Goal: Transaction & Acquisition: Purchase product/service

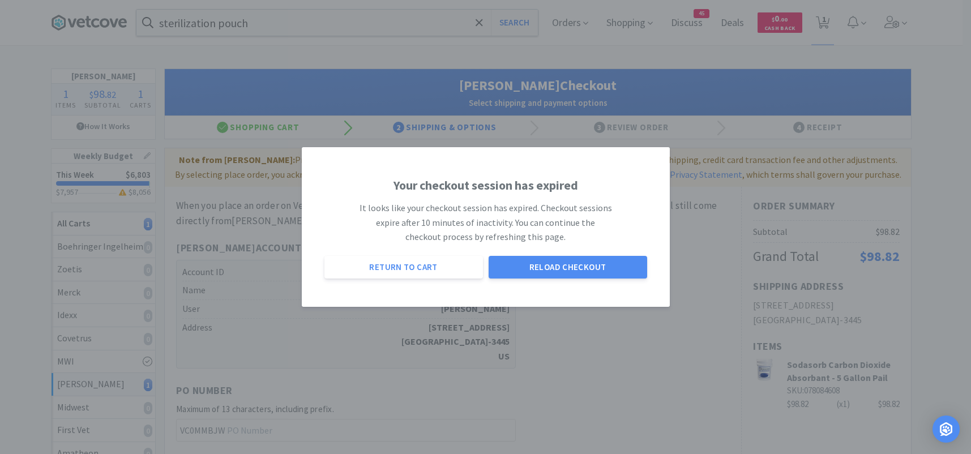
select select "1"
click at [584, 266] on button "Reload Checkout" at bounding box center [568, 267] width 159 height 23
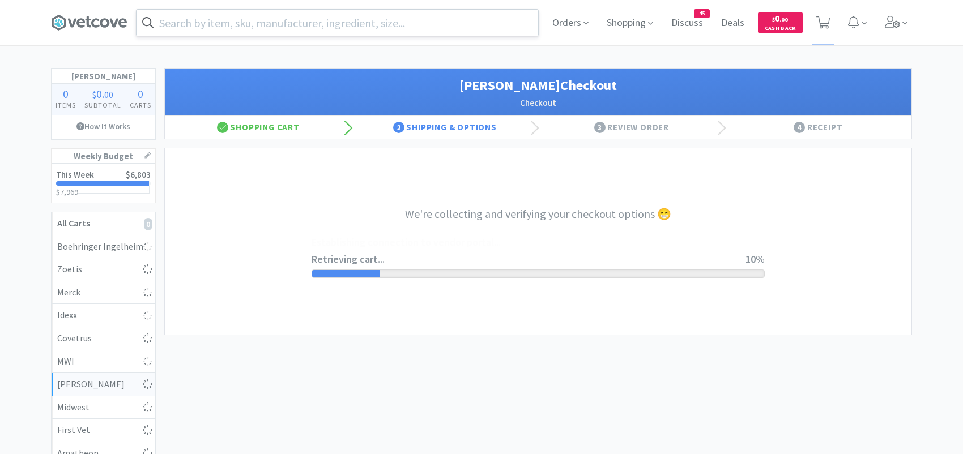
click at [265, 27] on input "text" at bounding box center [337, 23] width 402 height 26
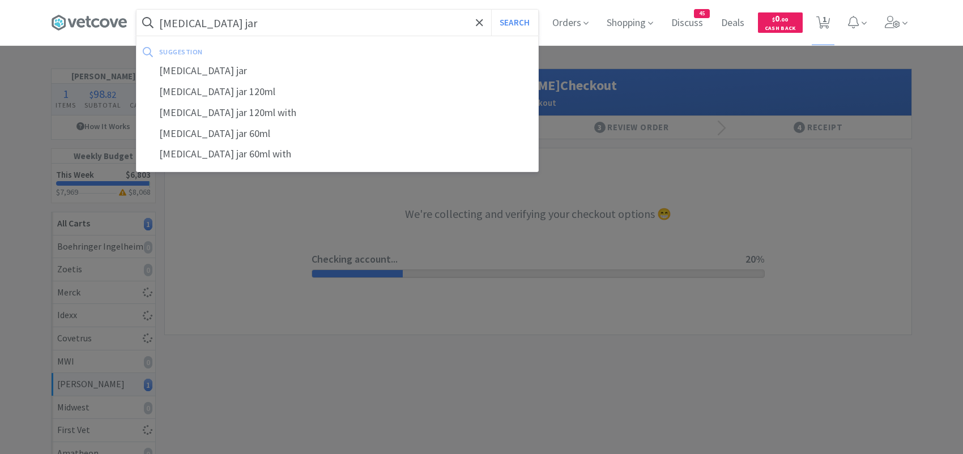
type input "biopsy jar"
click at [491, 10] on button "Search" at bounding box center [514, 23] width 47 height 26
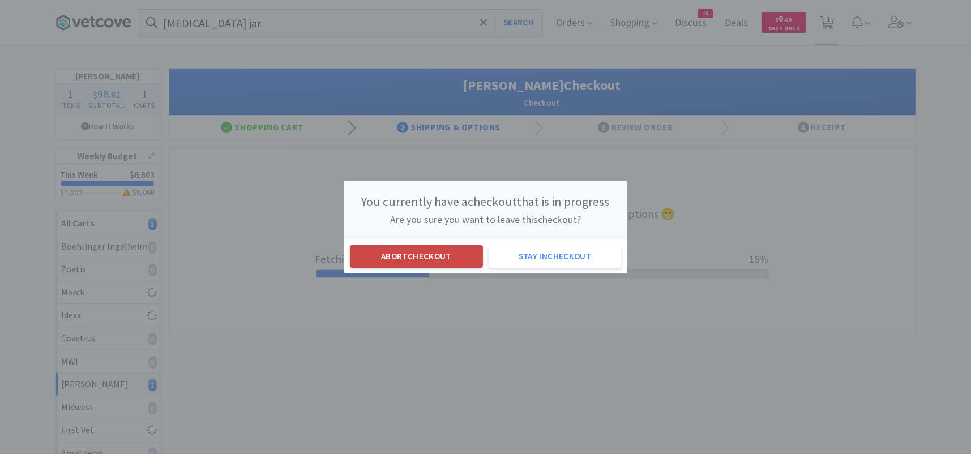
click at [450, 255] on button "Abort checkout" at bounding box center [416, 256] width 133 height 23
select select "1"
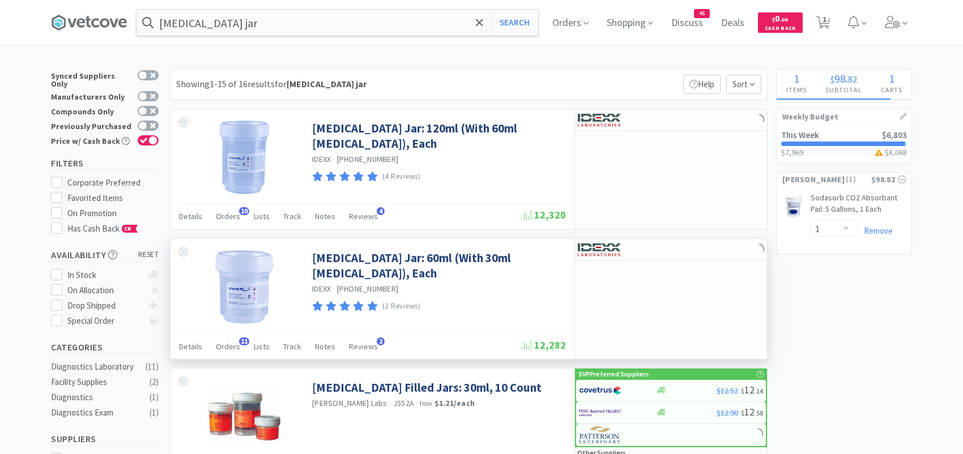
click at [241, 347] on div "Details Orders 11 Lists Track Notes Reviews 2" at bounding box center [350, 349] width 343 height 22
click at [234, 344] on span "Orders" at bounding box center [228, 347] width 24 height 10
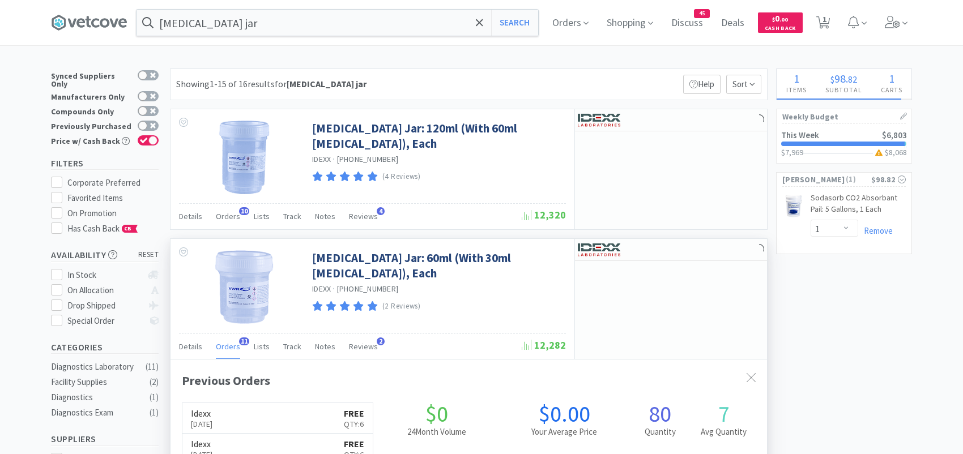
scroll to position [57, 0]
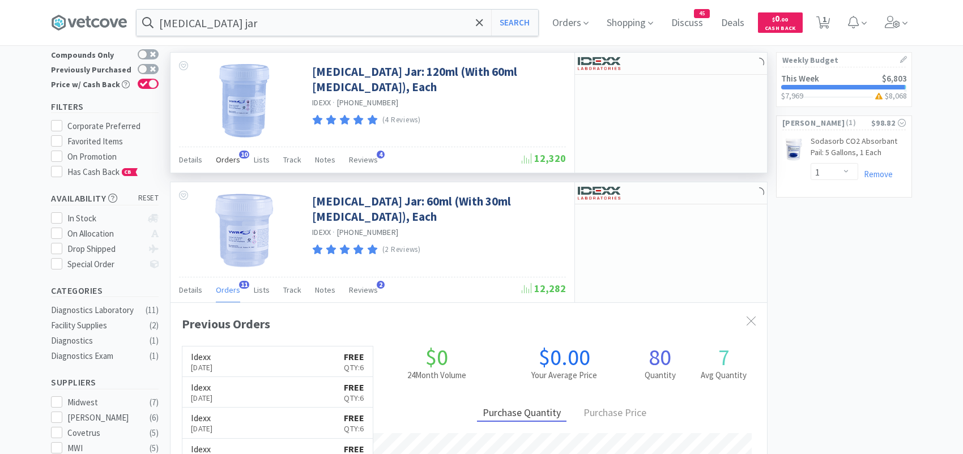
click at [224, 151] on div "Orders 10" at bounding box center [228, 162] width 24 height 22
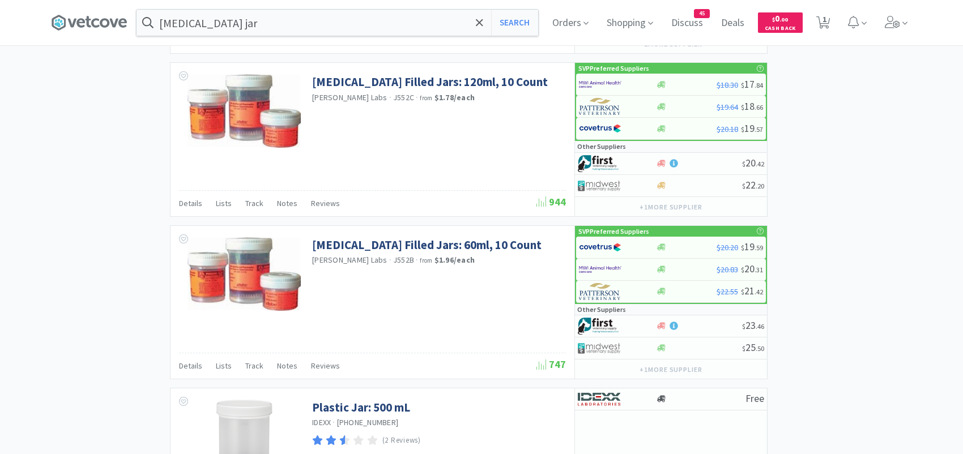
scroll to position [1303, 0]
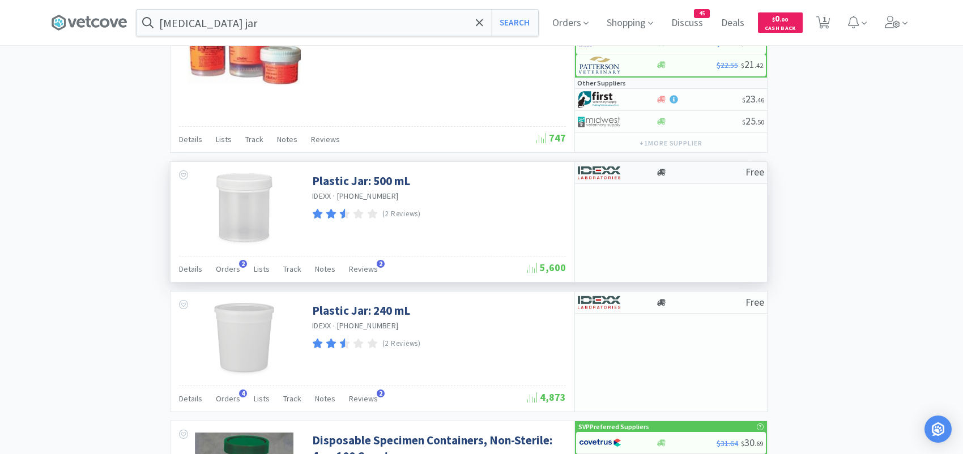
click at [642, 170] on div at bounding box center [617, 172] width 78 height 19
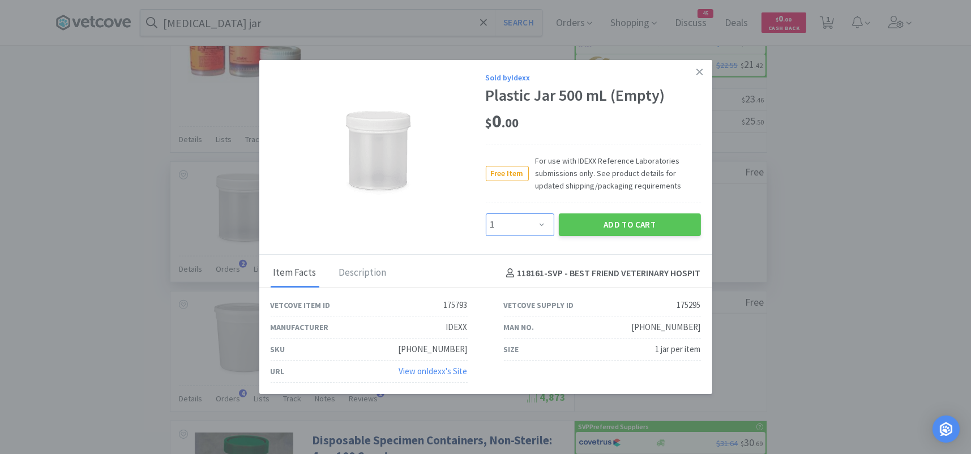
click at [541, 219] on select "Enter Quantity 1 2 3 4 5 6 7 8 9 10 11 12 13 14 15 16 17 18 19 20 Enter Quantity" at bounding box center [520, 225] width 69 height 23
select select "10"
click at [486, 214] on select "Enter Quantity 1 2 3 4 5 6 7 8 9 10 11 12 13 14 15 16 17 18 19 20 Enter Quantity" at bounding box center [520, 225] width 69 height 23
click at [582, 220] on button "Add to Cart" at bounding box center [630, 225] width 142 height 23
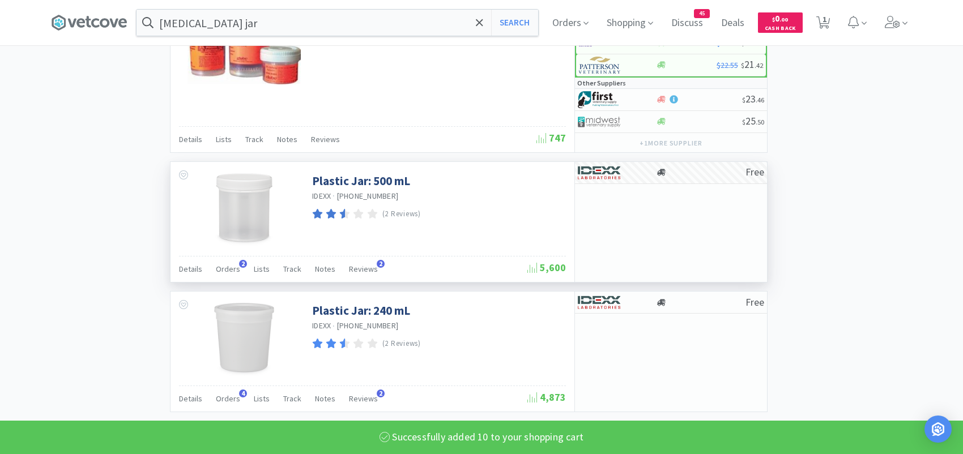
select select "10"
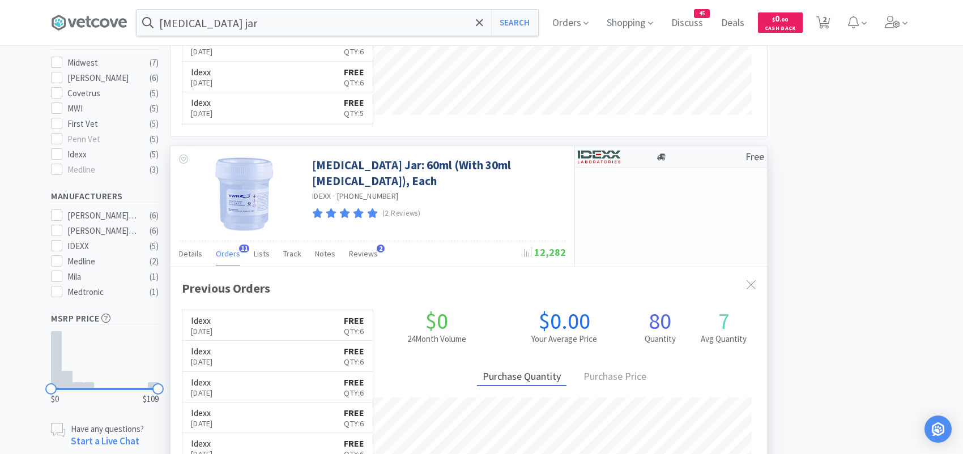
scroll to position [304, 596]
click at [634, 158] on div at bounding box center [609, 156] width 62 height 19
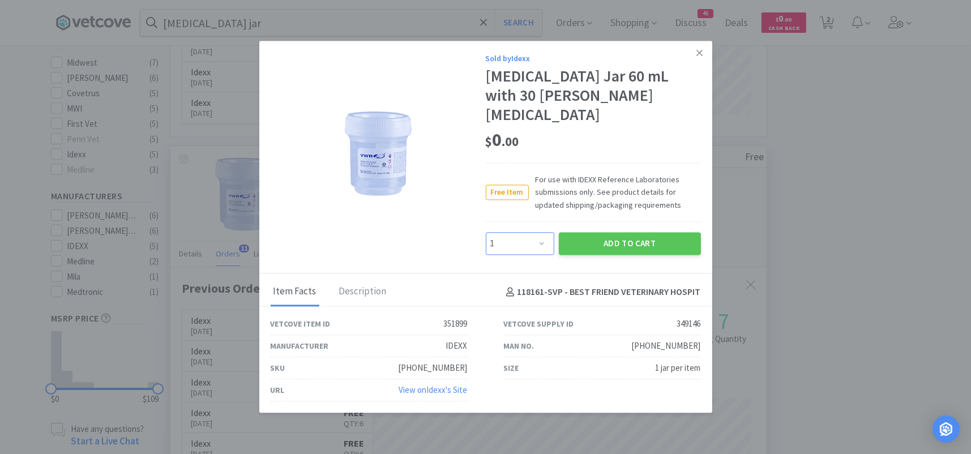
click at [540, 236] on select "Enter Quantity 1 2 3 4 5 6 7 8 9 10 11 12 13 14 15 16 17 18 19 20 Enter Quantity" at bounding box center [520, 243] width 69 height 23
select select "10"
click at [486, 232] on select "Enter Quantity 1 2 3 4 5 6 7 8 9 10 11 12 13 14 15 16 17 18 19 20 Enter Quantity" at bounding box center [520, 243] width 69 height 23
click at [602, 233] on button "Add to Cart" at bounding box center [630, 243] width 142 height 23
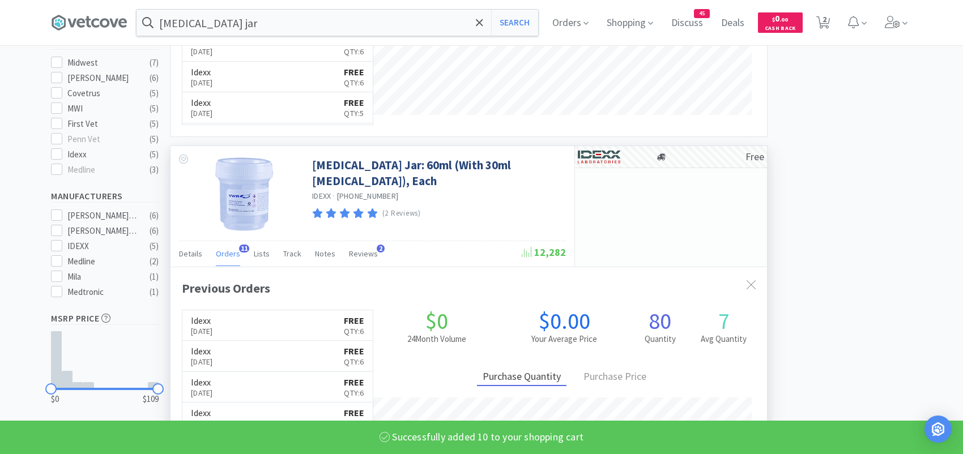
select select "10"
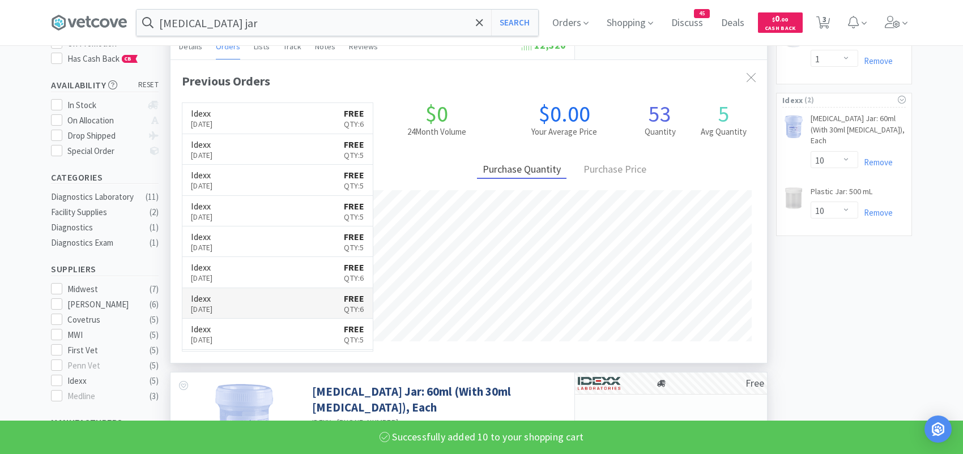
scroll to position [0, 0]
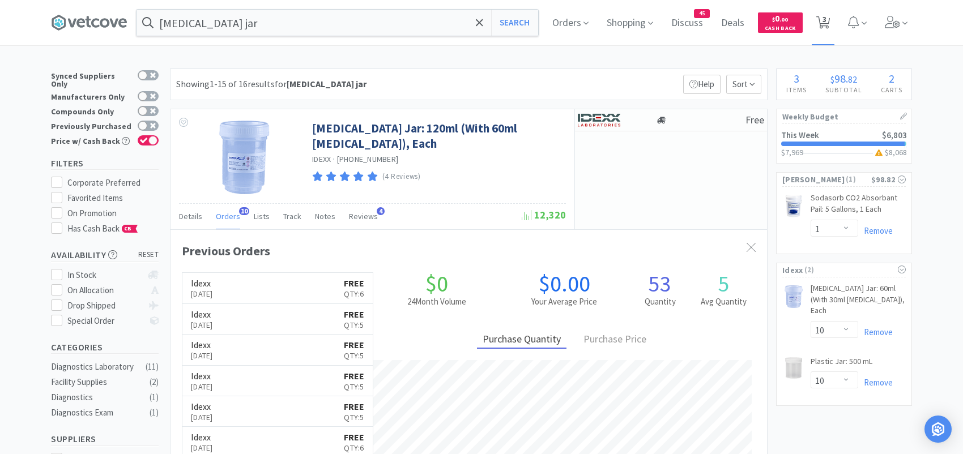
click at [830, 16] on icon at bounding box center [823, 22] width 14 height 12
select select "10"
select select "1"
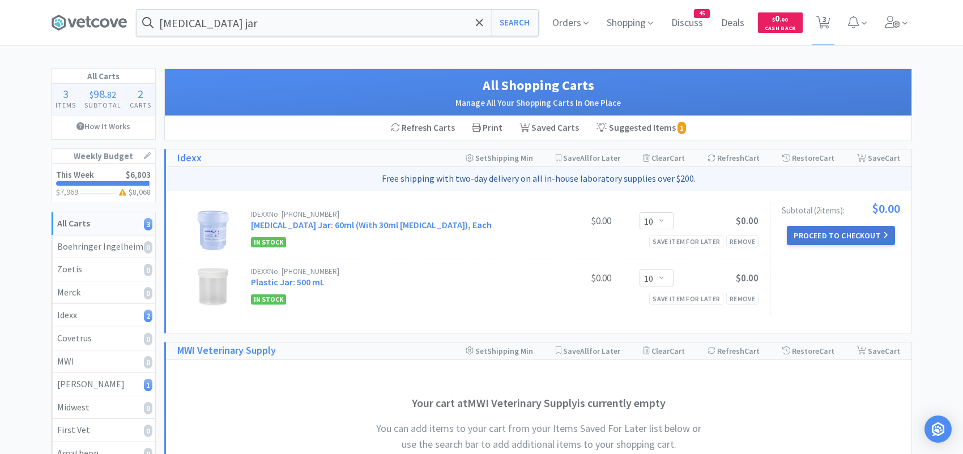
click at [812, 240] on button "Proceed to Checkout" at bounding box center [841, 235] width 108 height 19
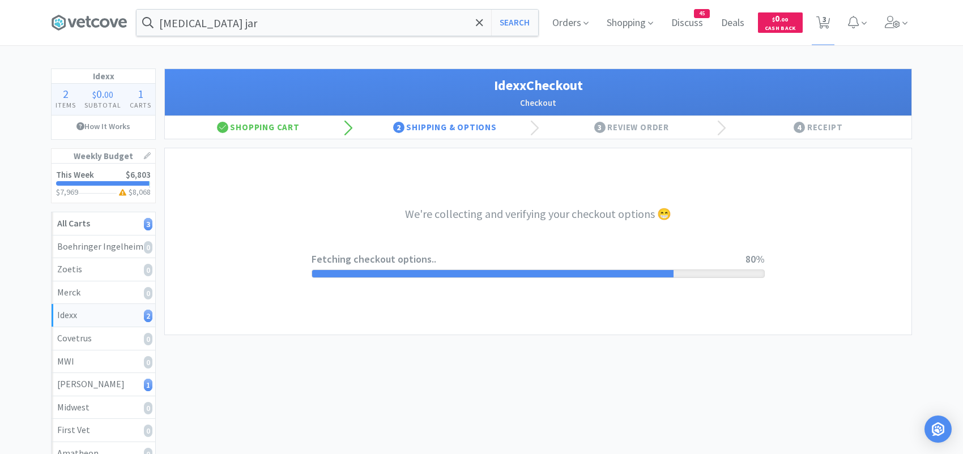
select select "900"
select select "003"
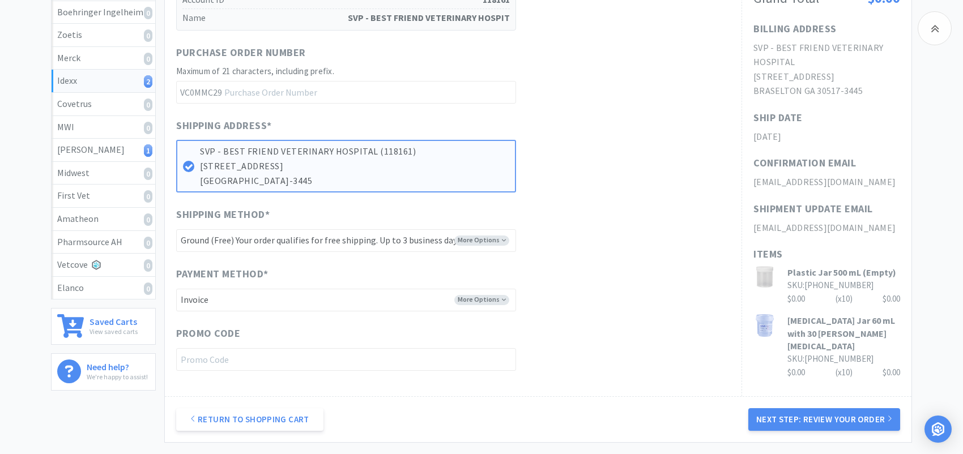
scroll to position [225, 0]
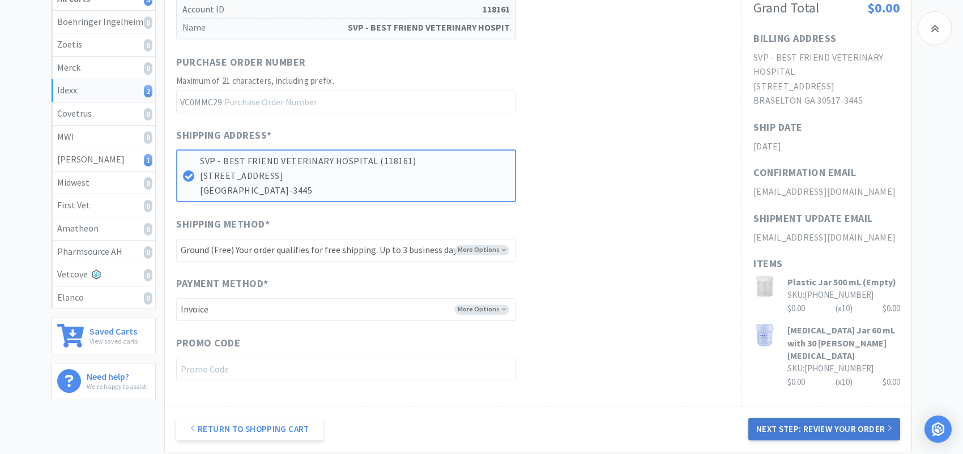
click at [800, 420] on button "Next Step: Review Your Order" at bounding box center [824, 429] width 152 height 23
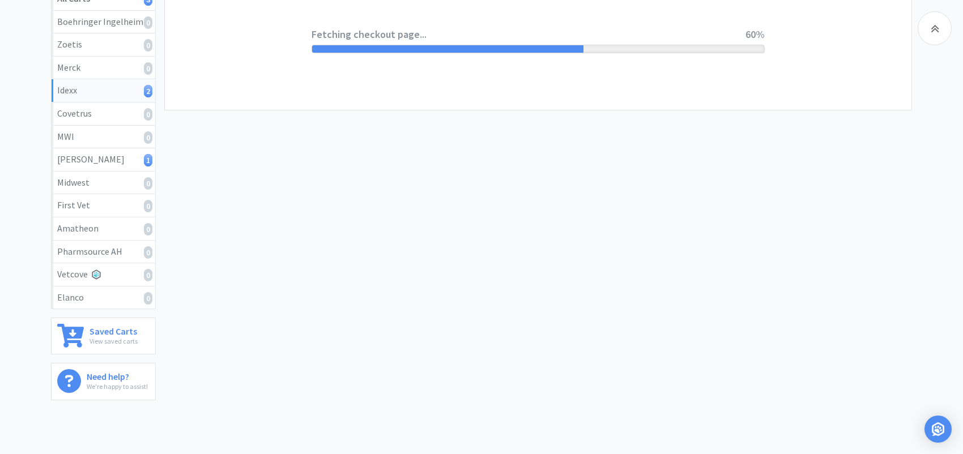
scroll to position [0, 0]
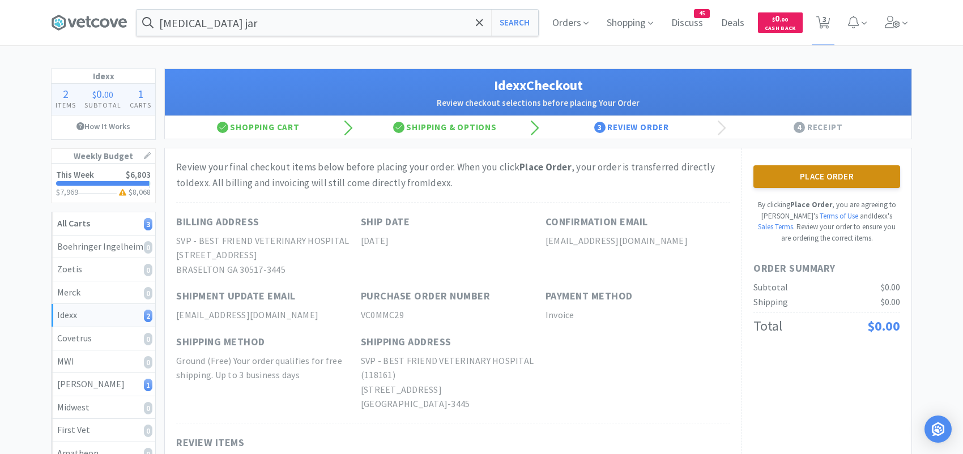
click at [801, 169] on button "Place Order" at bounding box center [826, 176] width 147 height 23
